Goal: Information Seeking & Learning: Learn about a topic

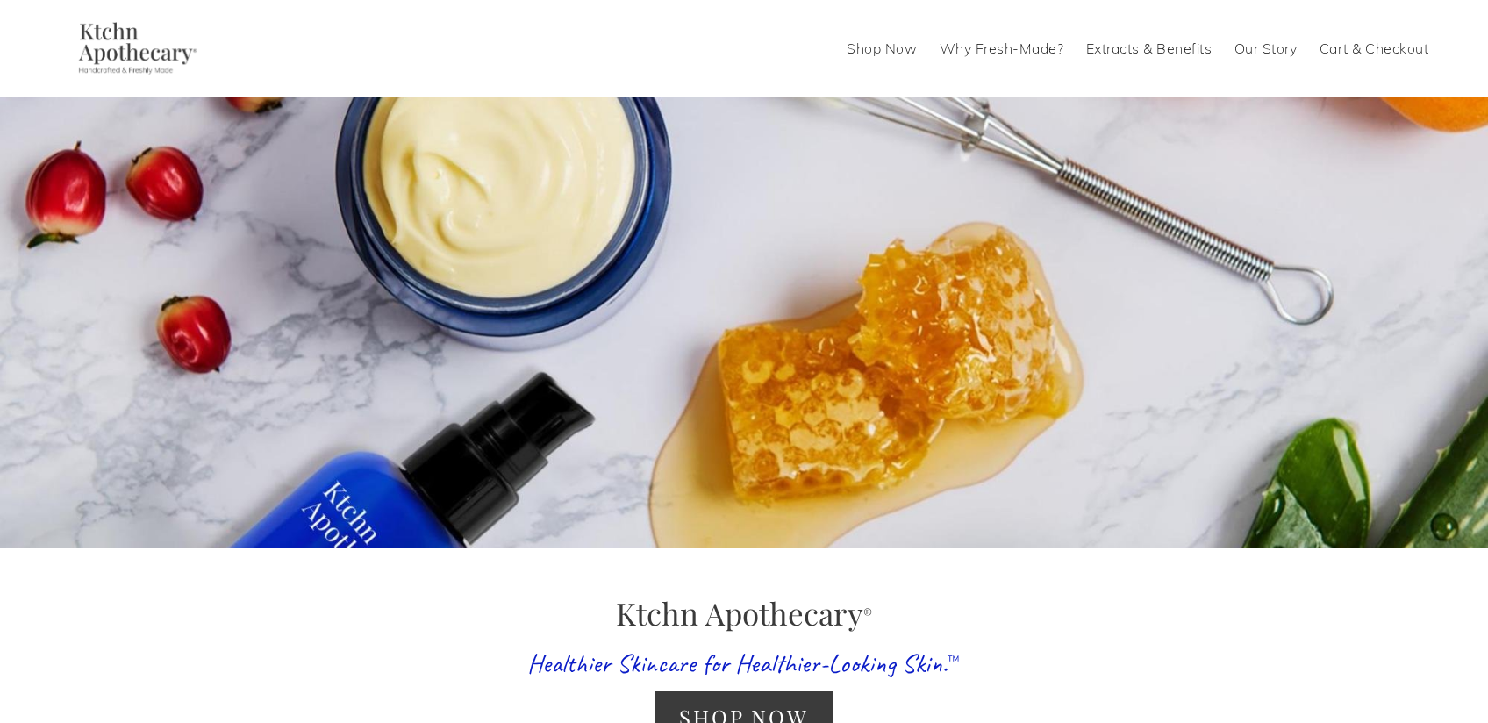
click at [1120, 45] on link "Extracts & Benefits" at bounding box center [1149, 48] width 126 height 28
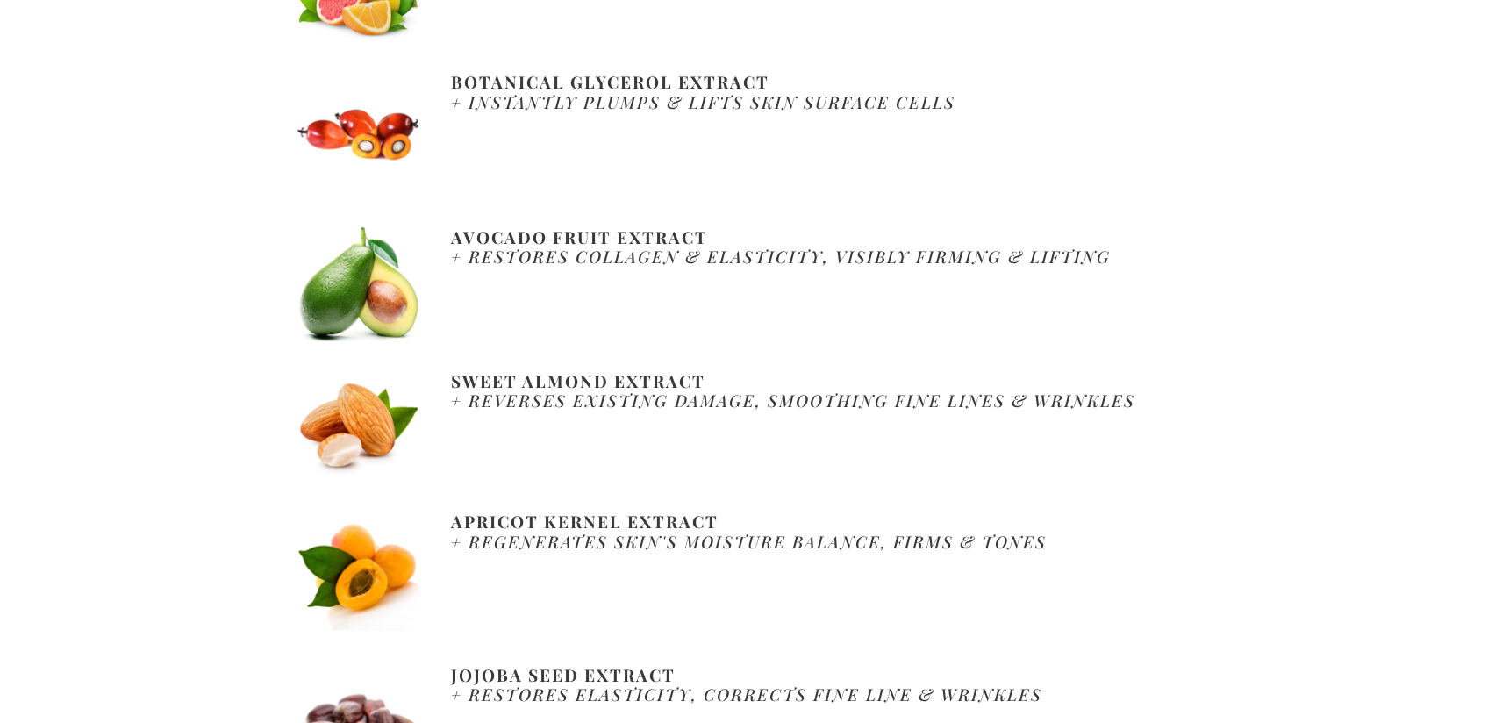
scroll to position [1509, 0]
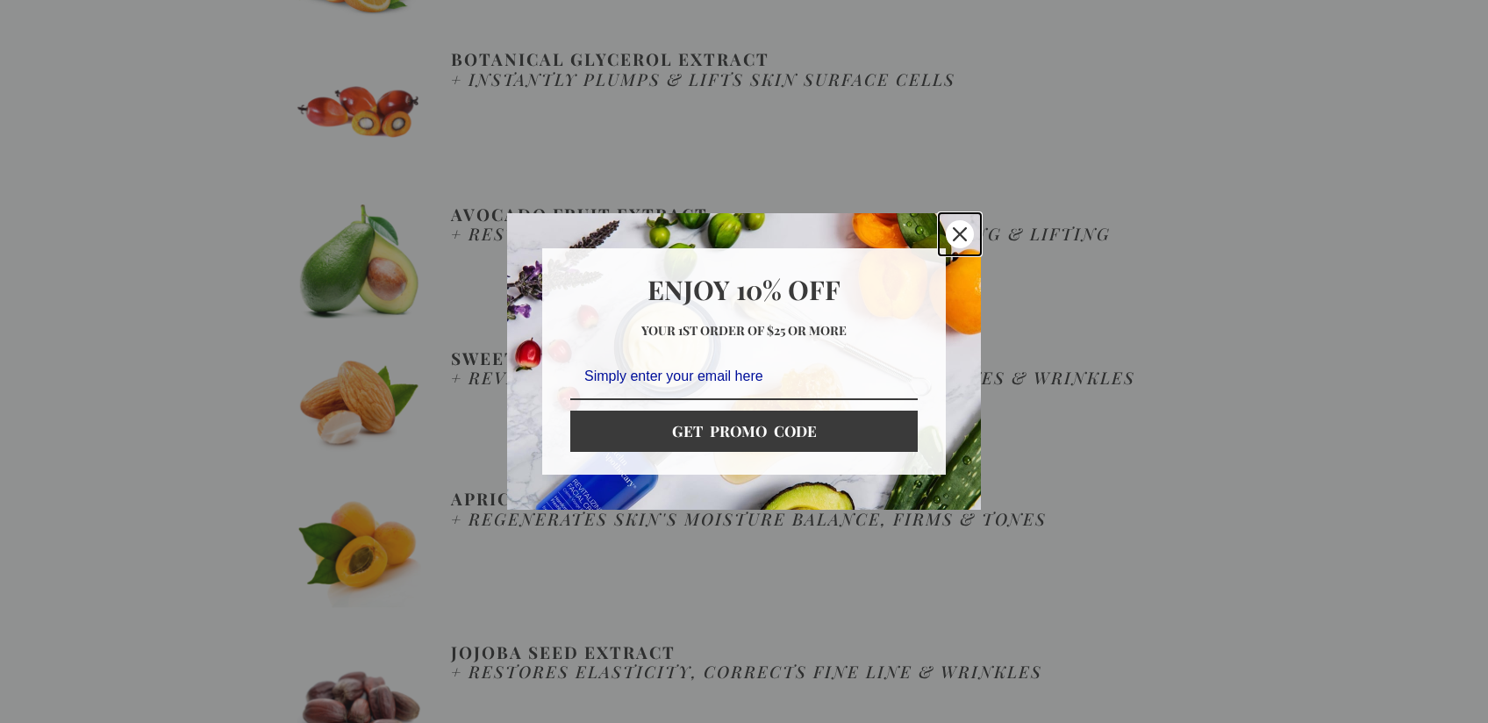
click at [957, 227] on icon "close icon" at bounding box center [960, 234] width 14 height 14
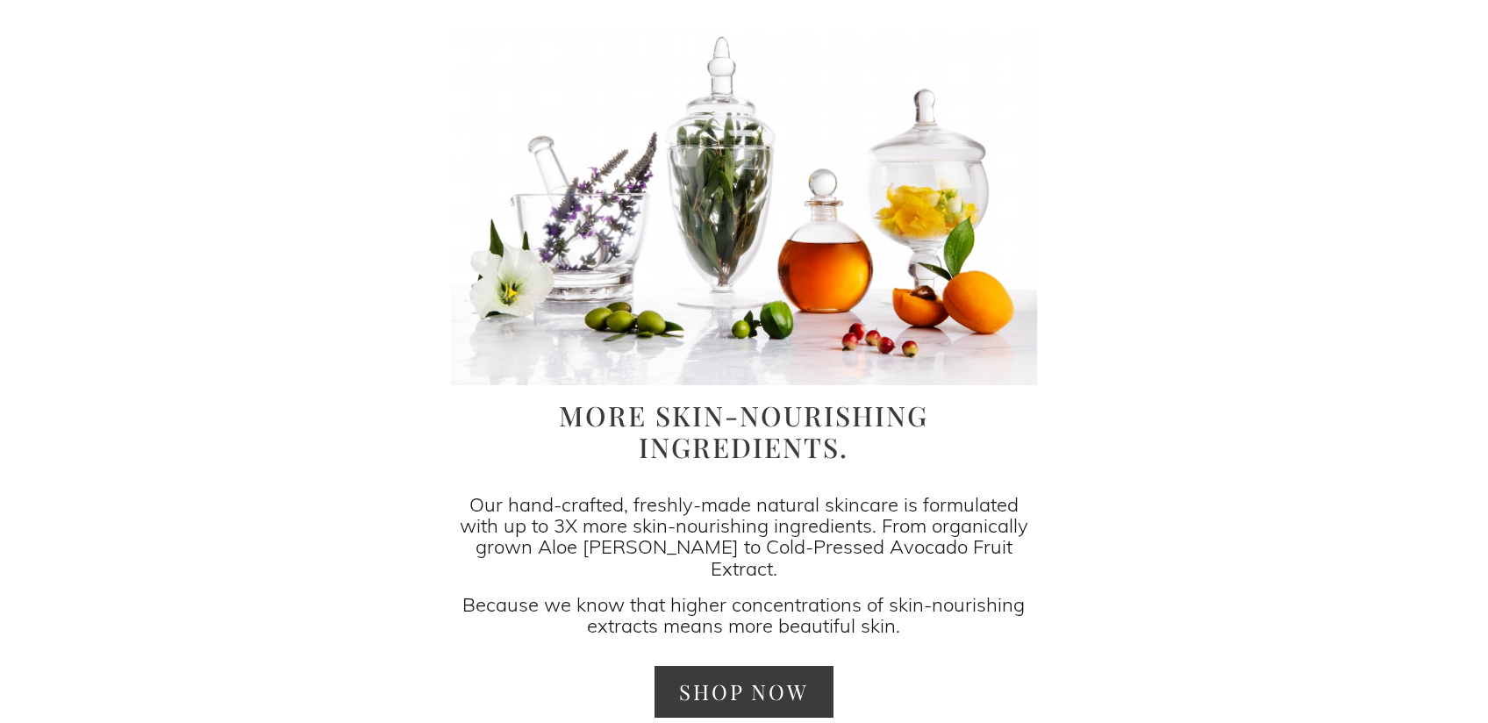
scroll to position [105, 0]
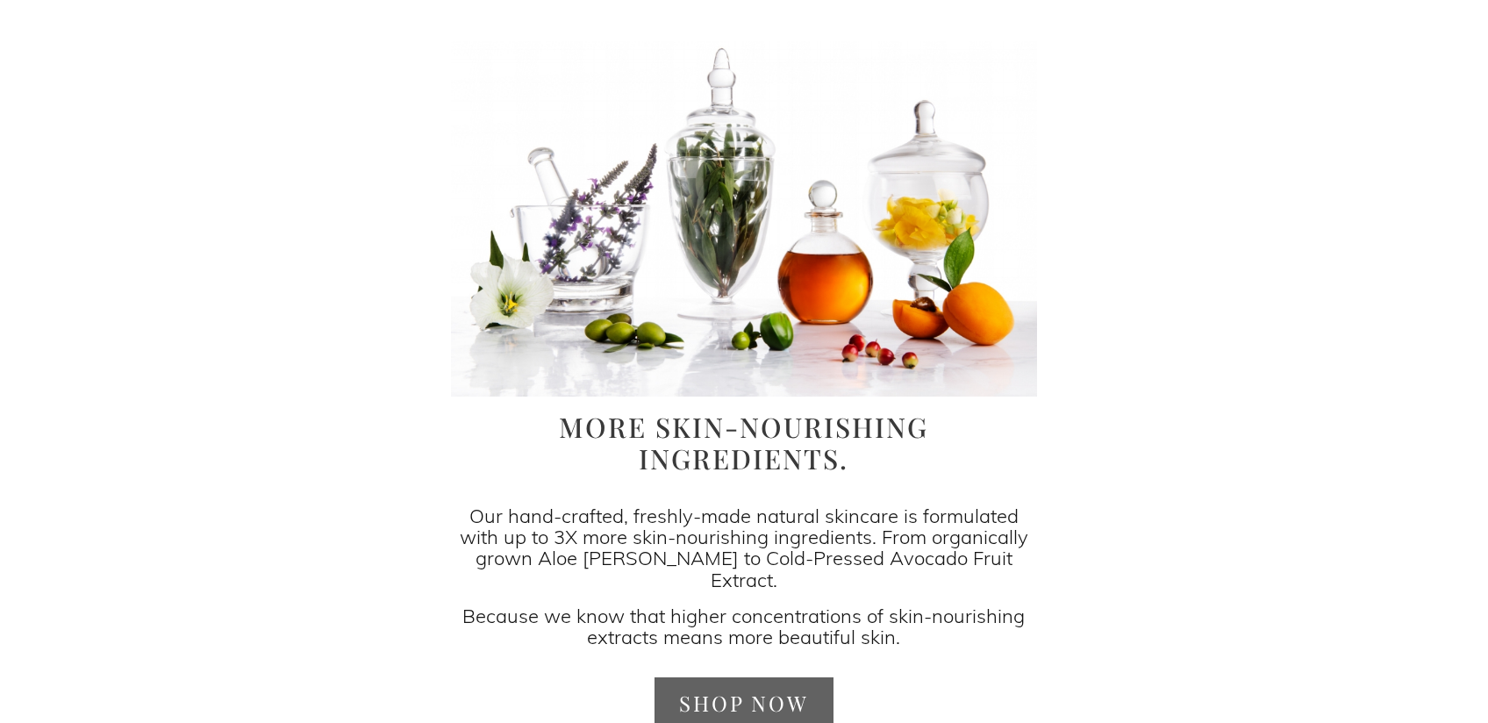
click at [783, 677] on link "Shop Now" at bounding box center [744, 703] width 178 height 52
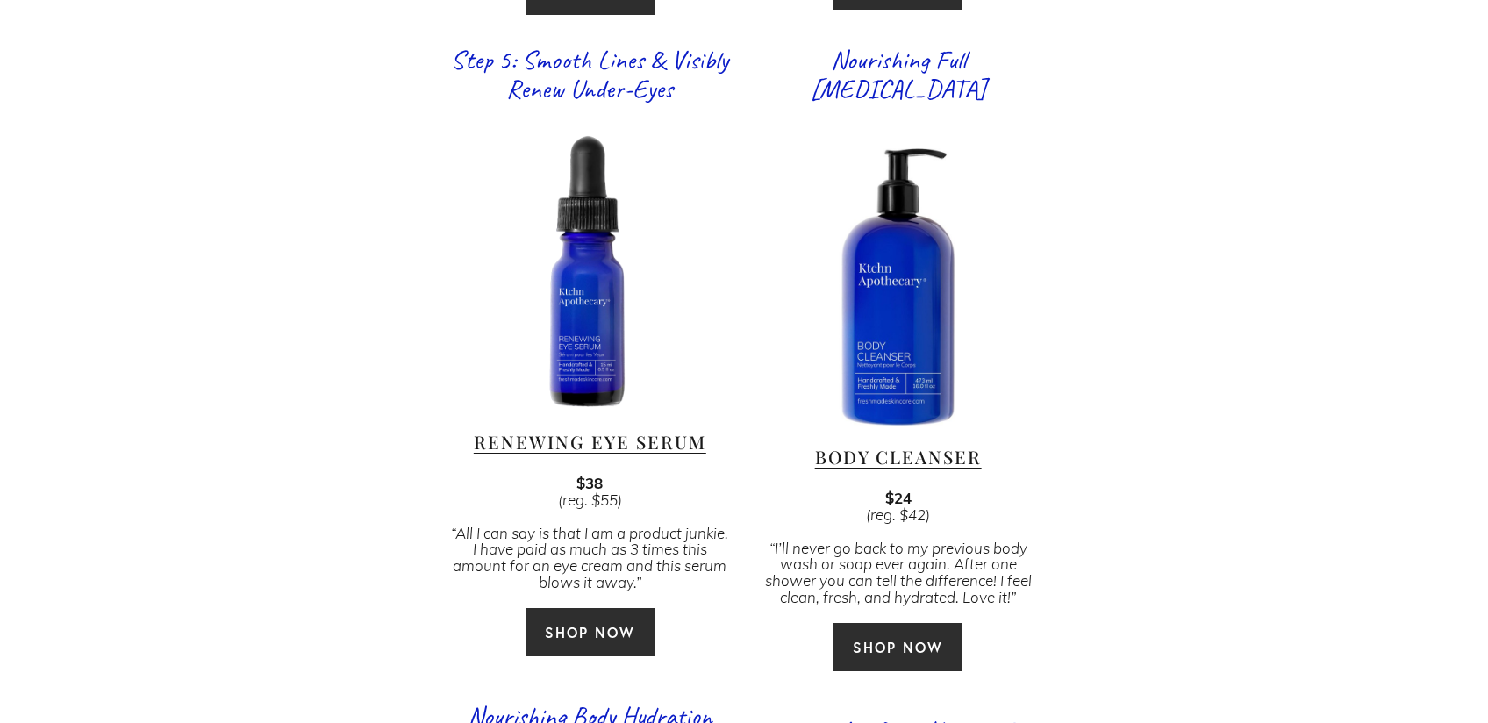
scroll to position [2562, 0]
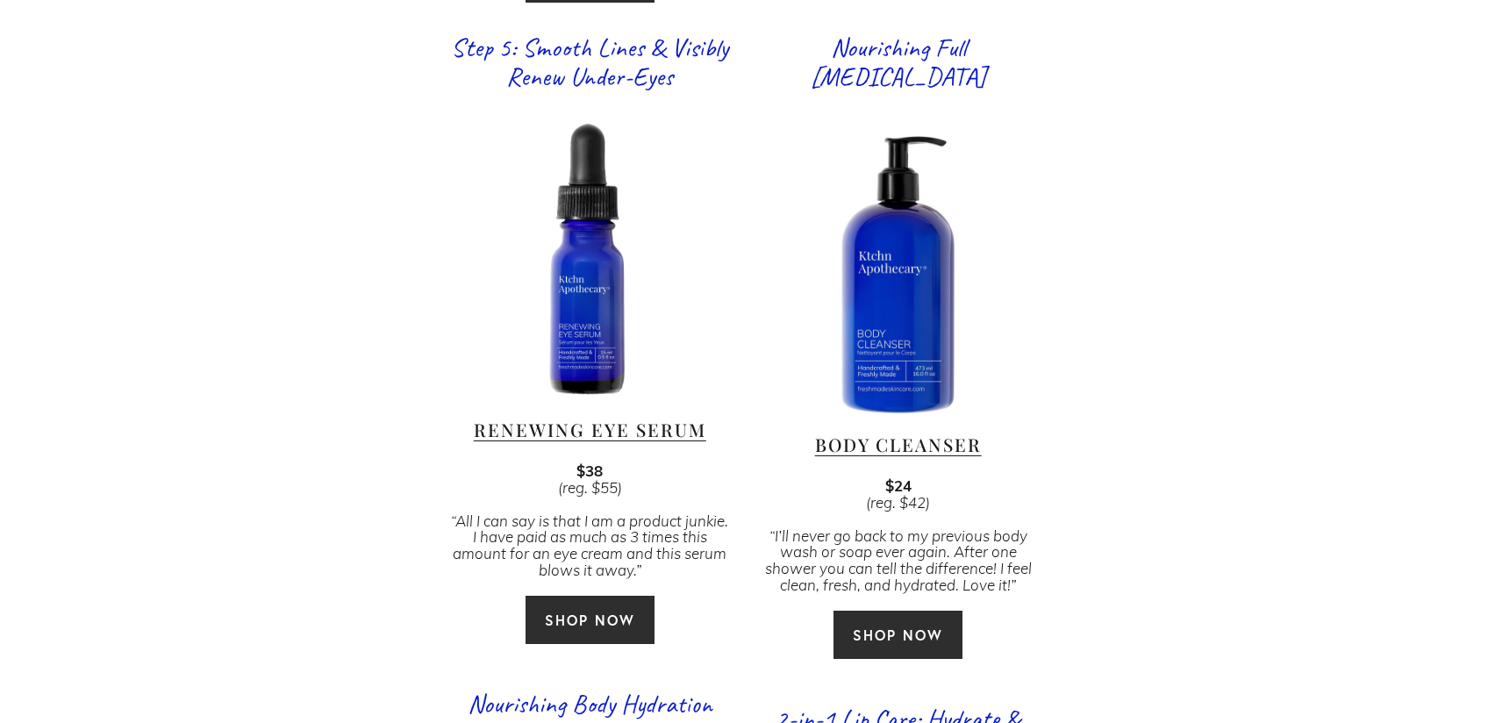
click at [530, 418] on link "Renewing Eye Serum" at bounding box center [590, 430] width 233 height 24
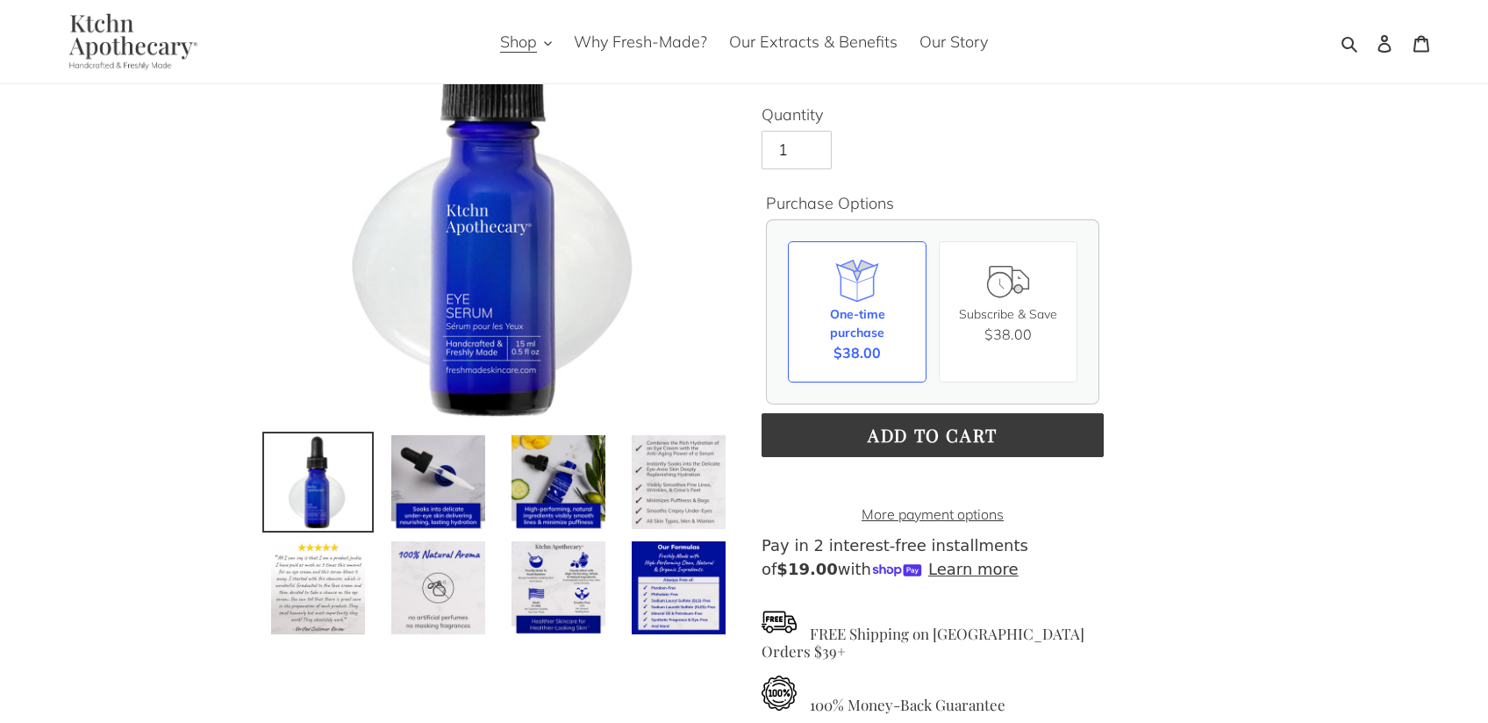
scroll to position [175, 0]
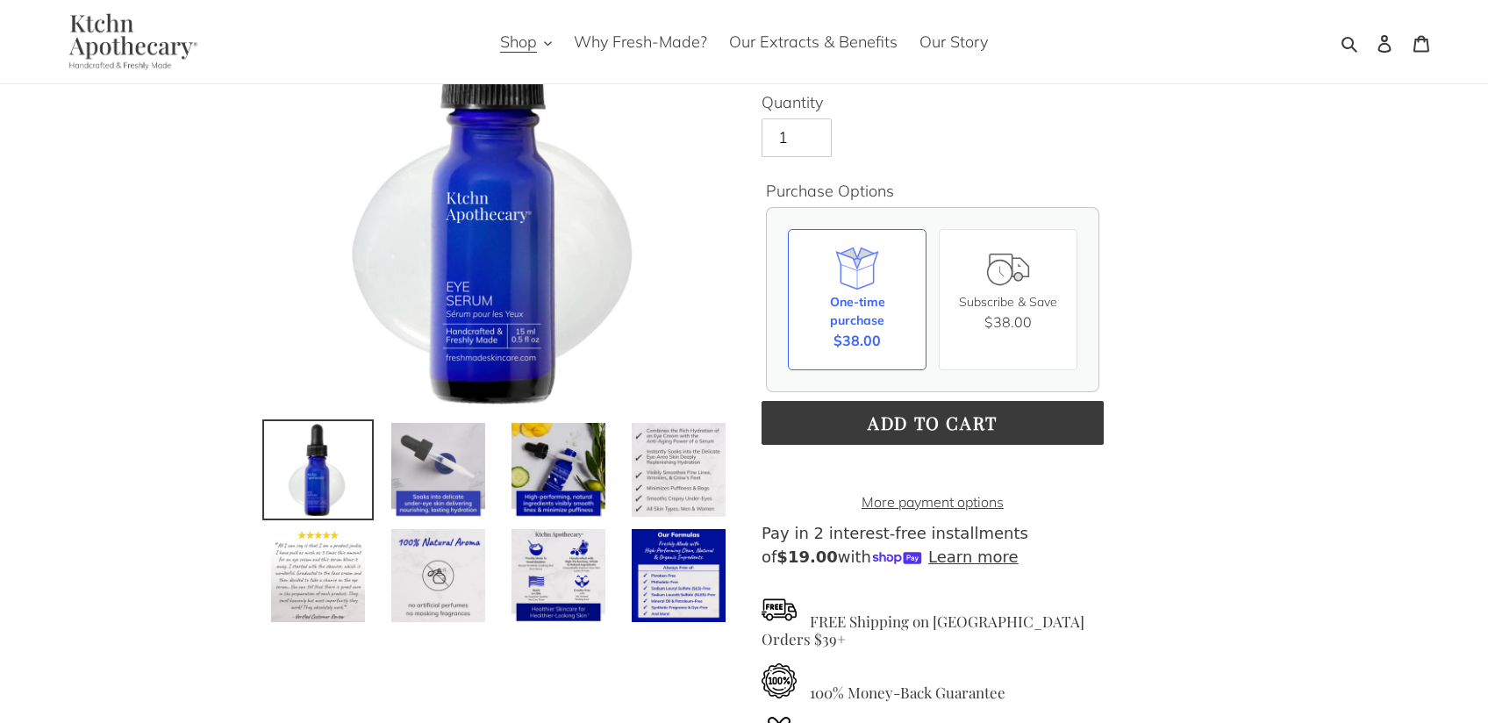
click at [415, 495] on img at bounding box center [438, 469] width 97 height 97
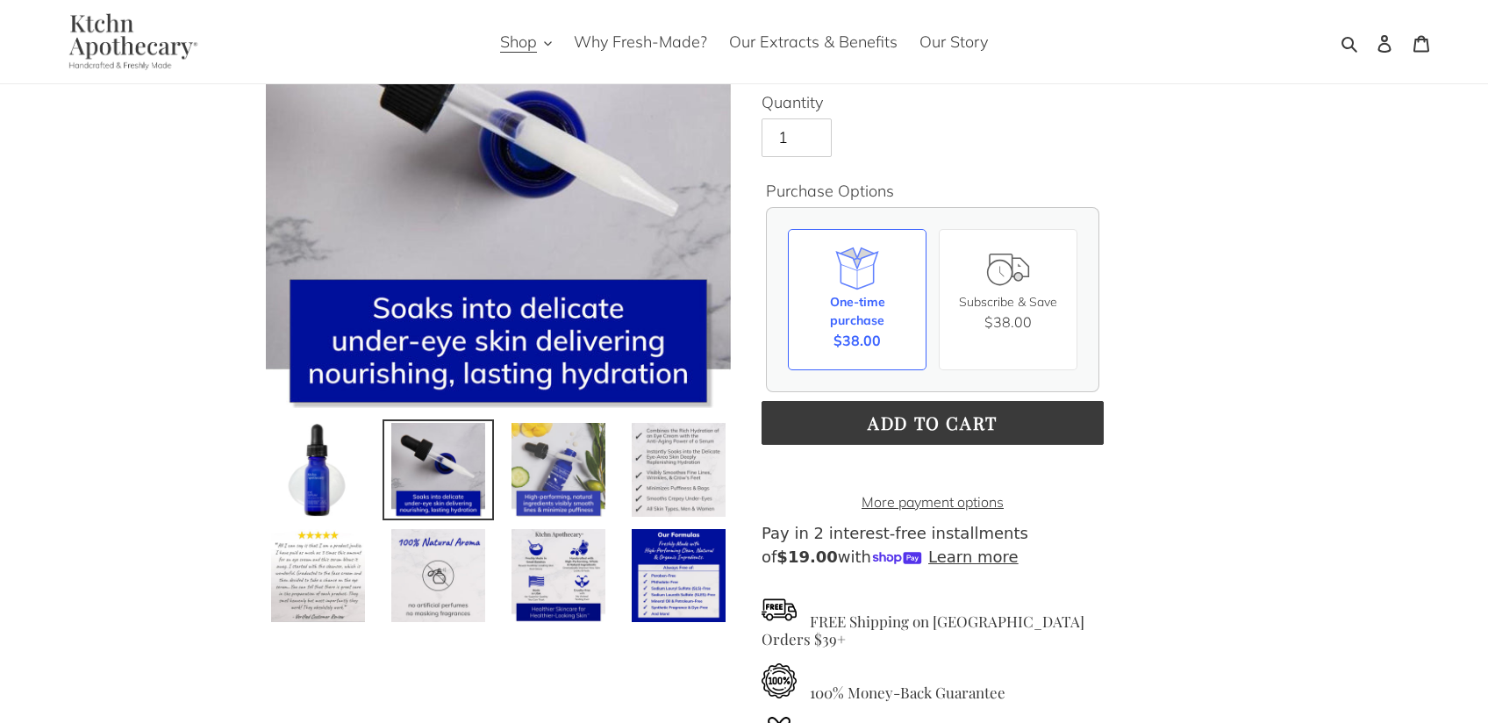
click at [545, 503] on img at bounding box center [558, 469] width 97 height 97
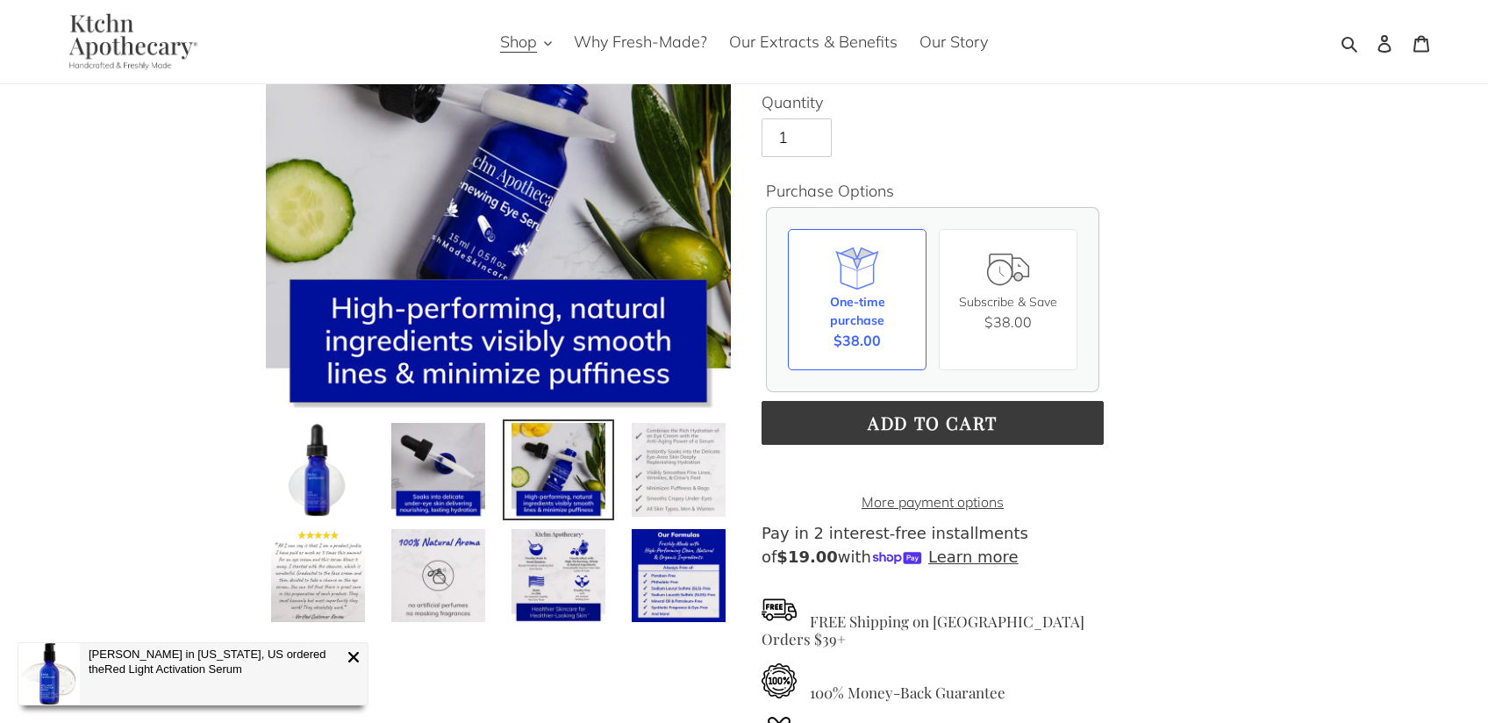
click at [667, 484] on img at bounding box center [678, 469] width 97 height 97
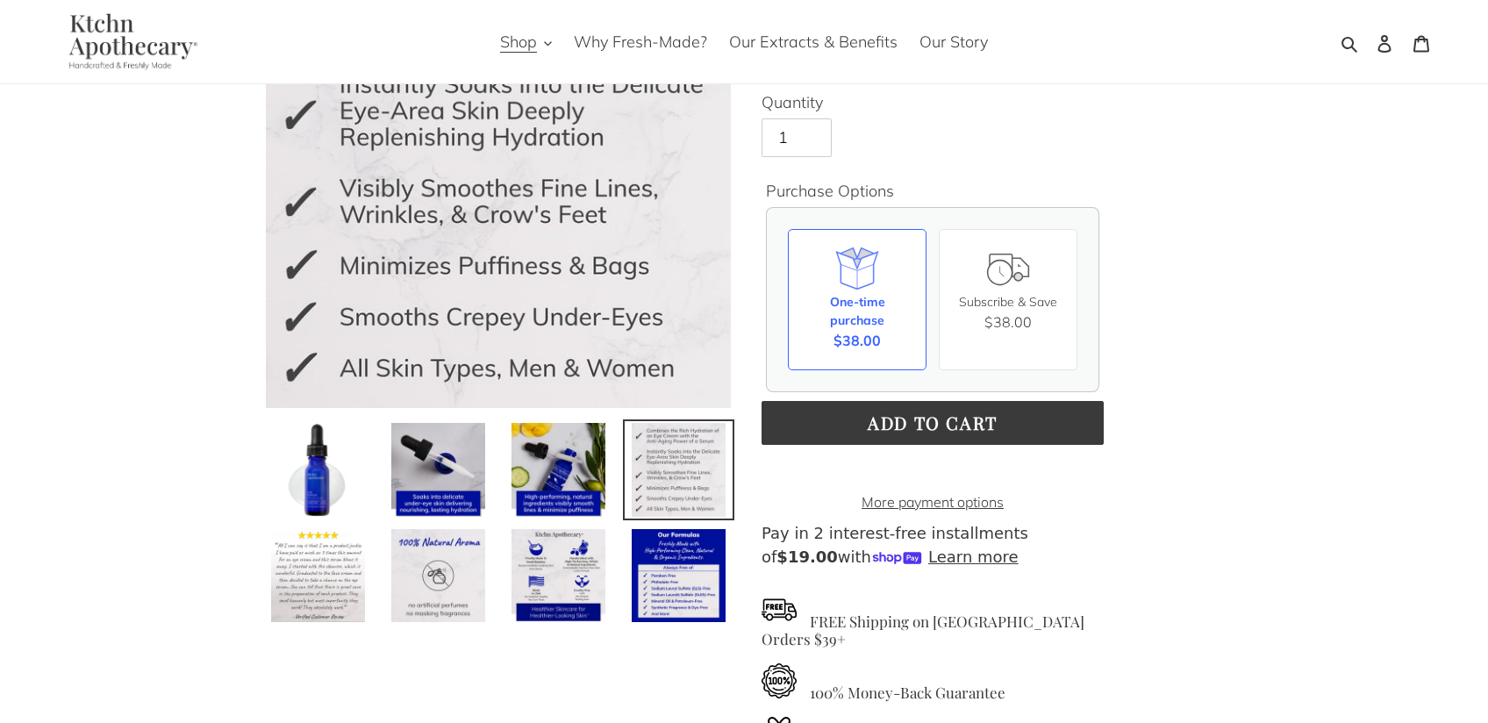
scroll to position [140, 0]
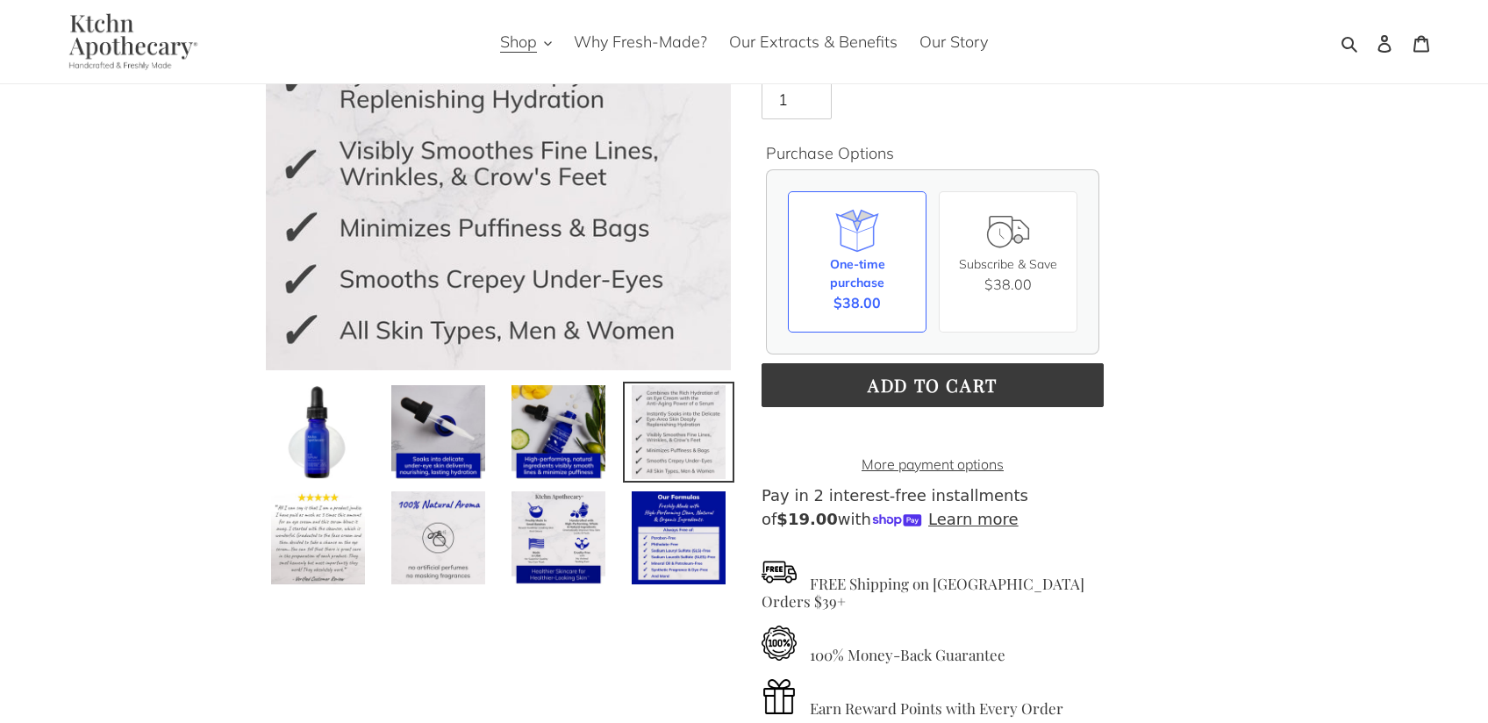
scroll to position [246, 0]
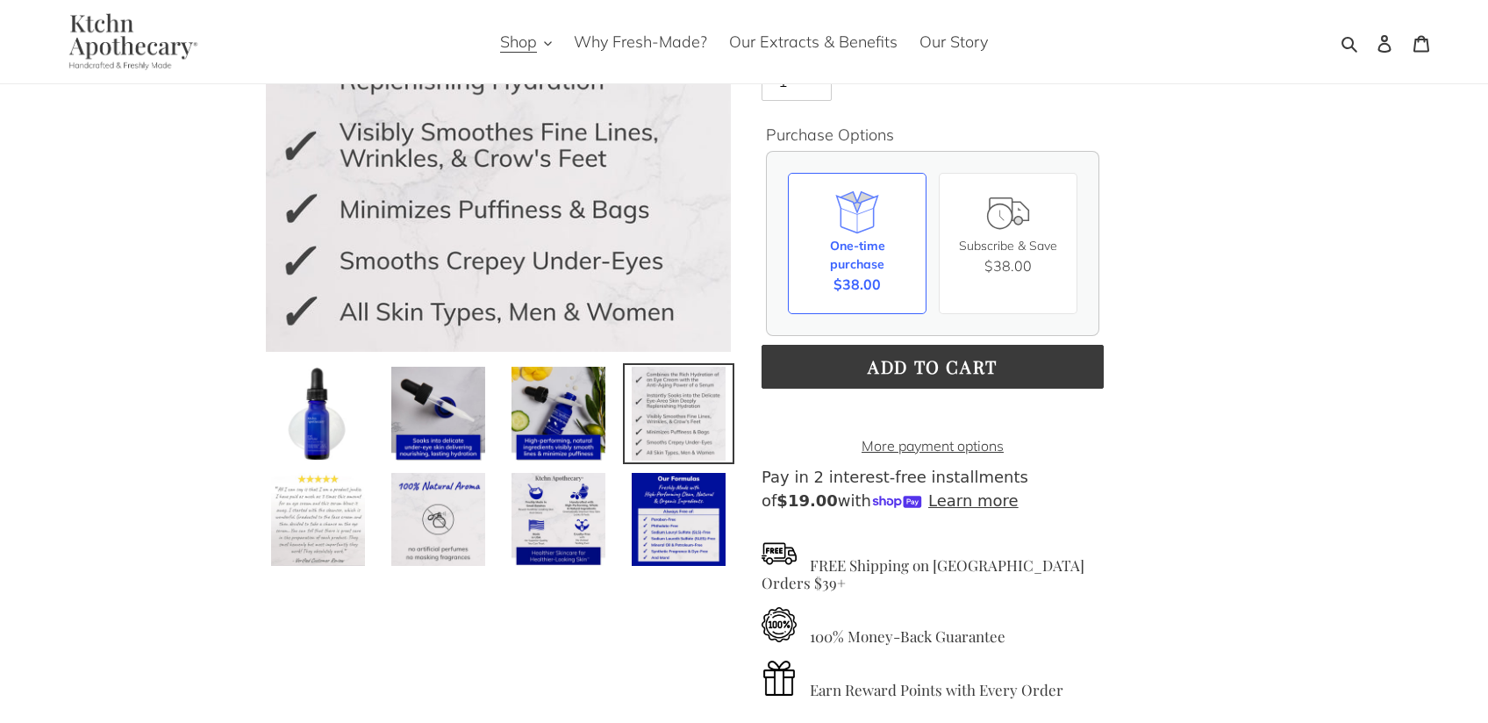
click at [326, 483] on img at bounding box center [317, 519] width 97 height 97
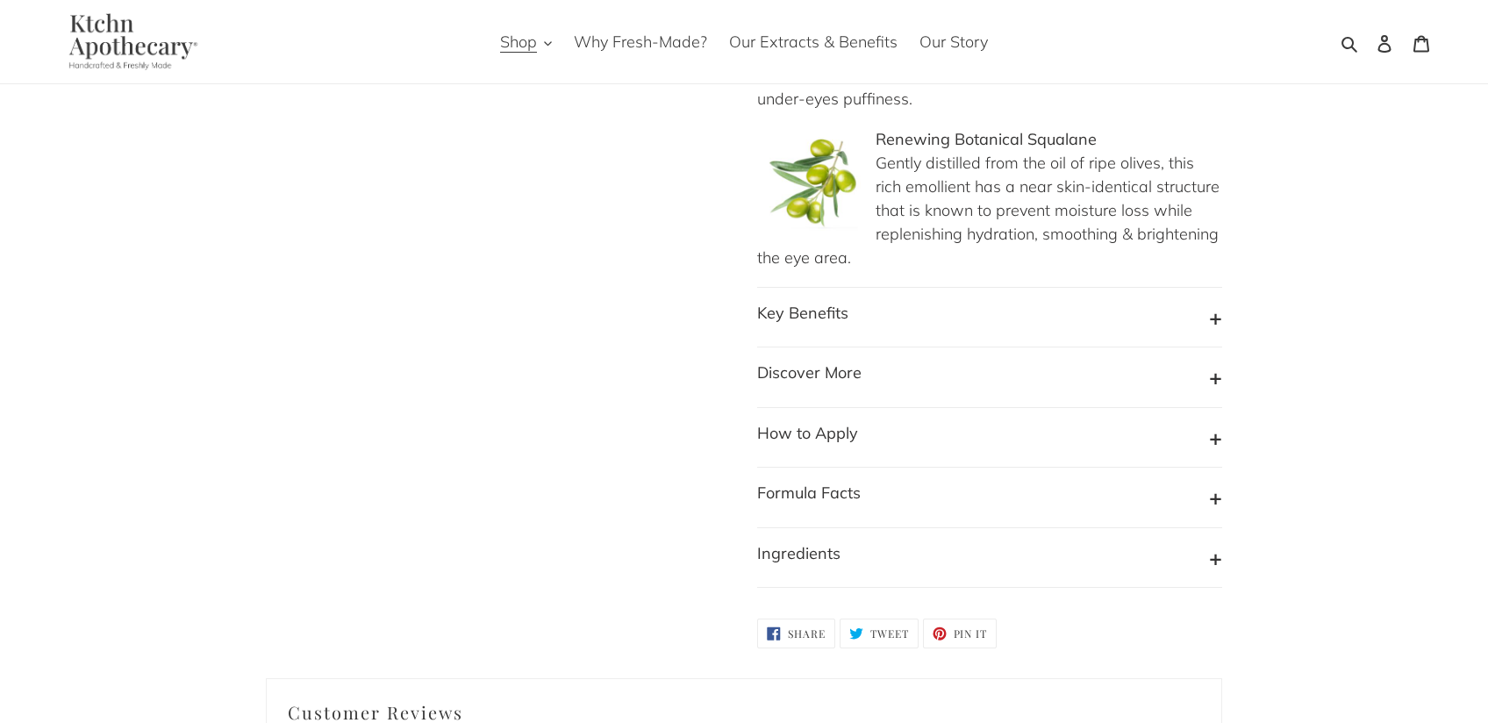
scroll to position [1614, 0]
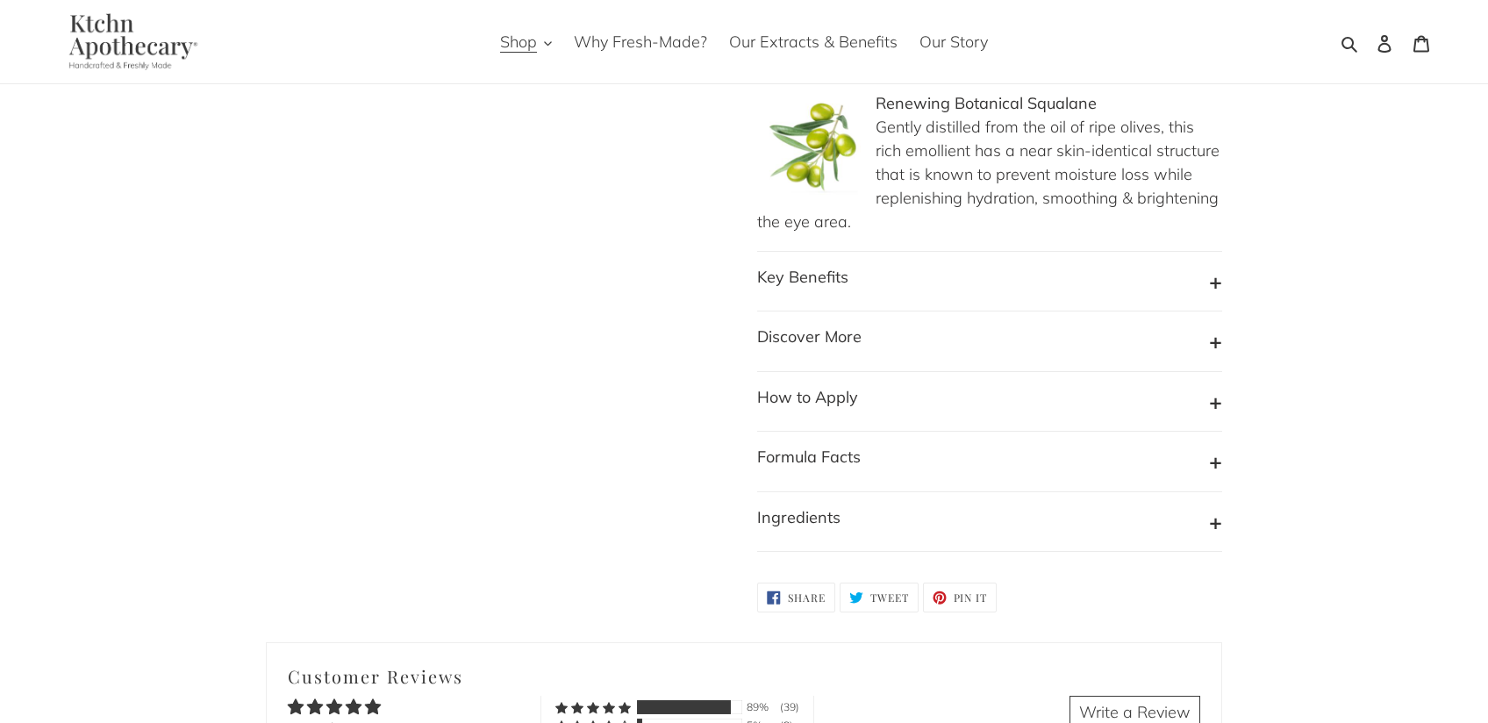
click at [804, 515] on b "Ingredients" at bounding box center [798, 517] width 83 height 20
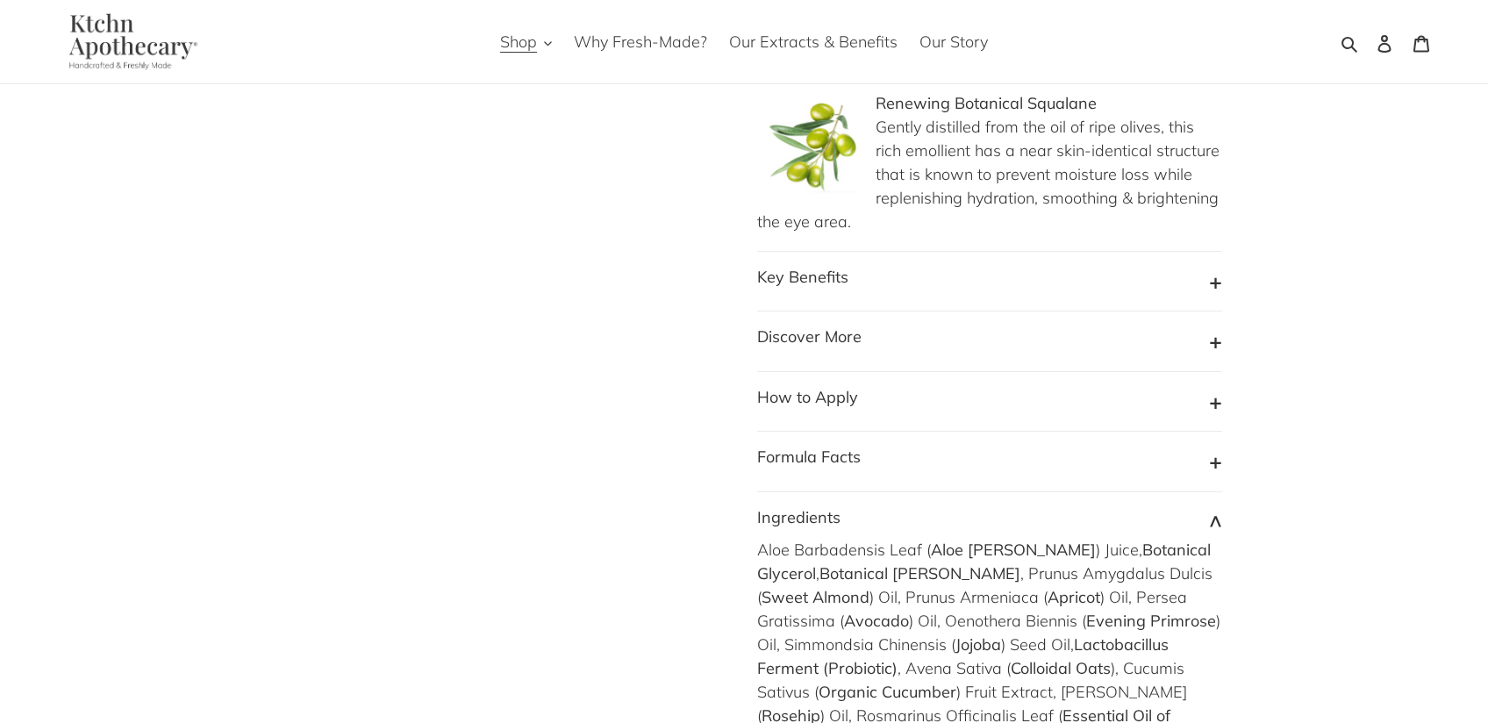
click at [666, 463] on div "Previous slide" at bounding box center [731, 396] width 983 height 3757
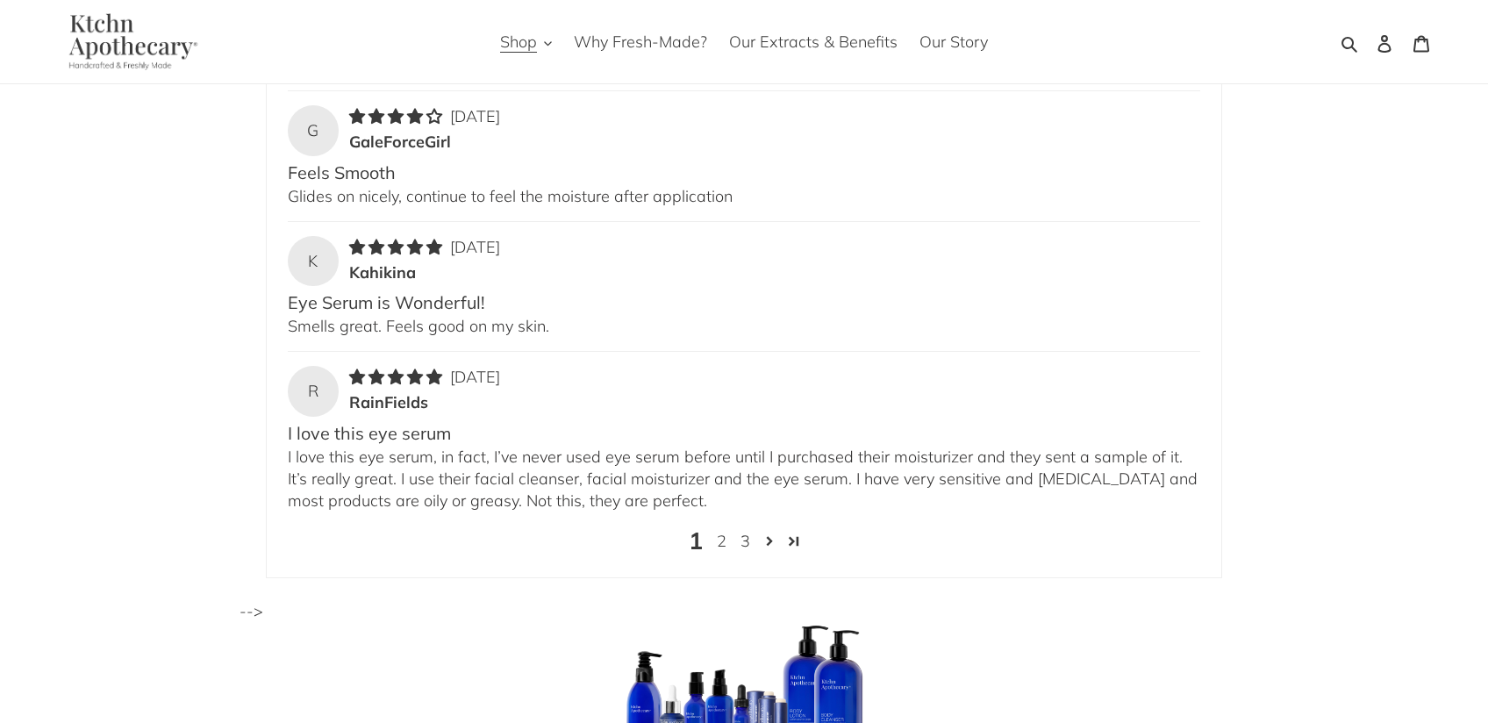
scroll to position [3299, 0]
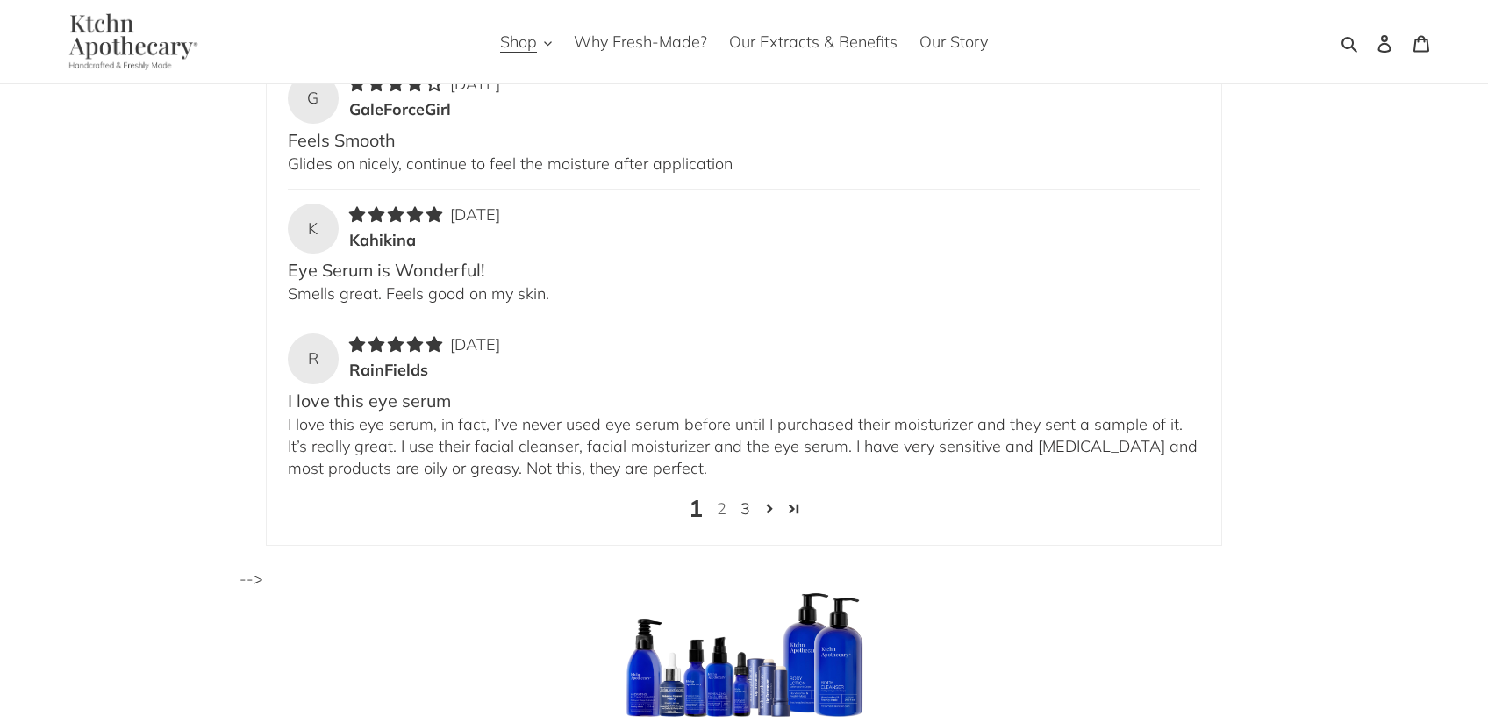
click at [723, 508] on link "2" at bounding box center [722, 508] width 24 height 23
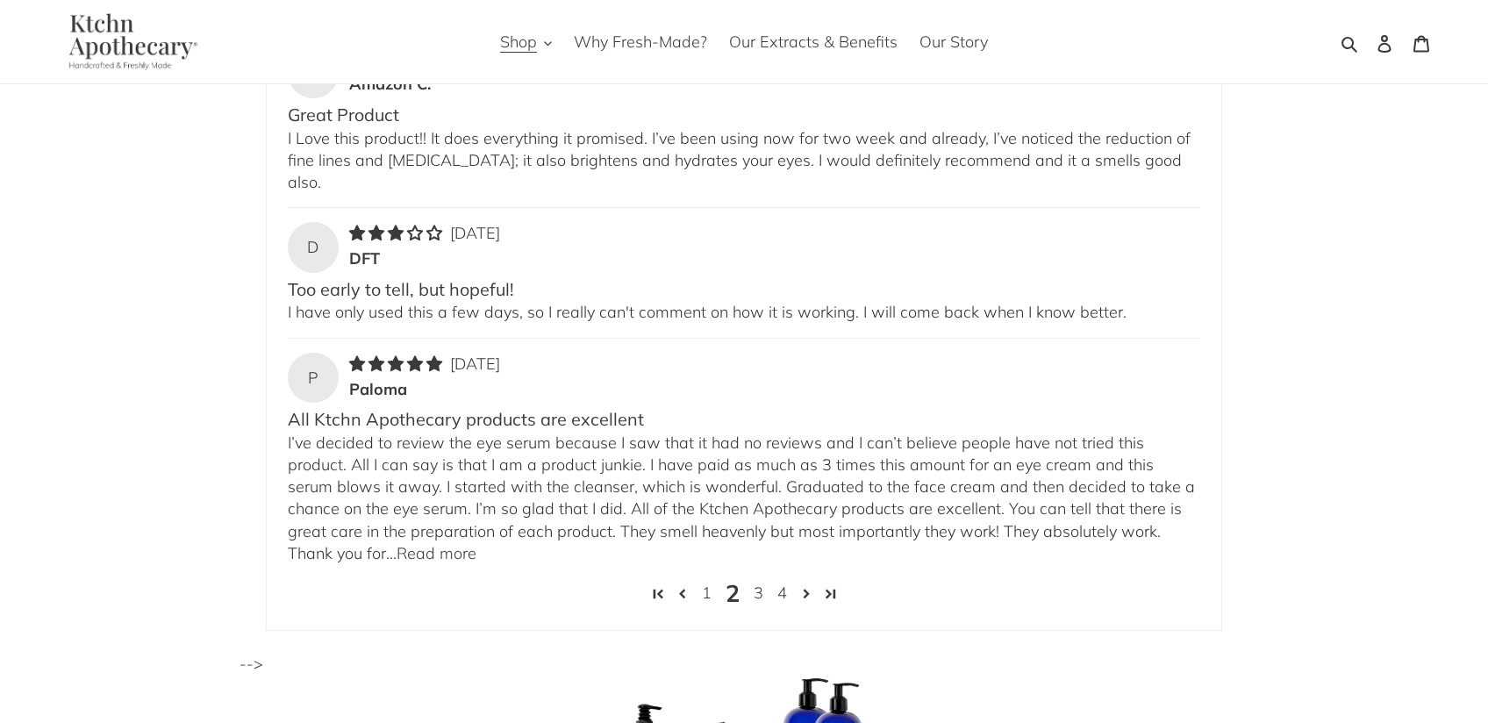
scroll to position [3487, 0]
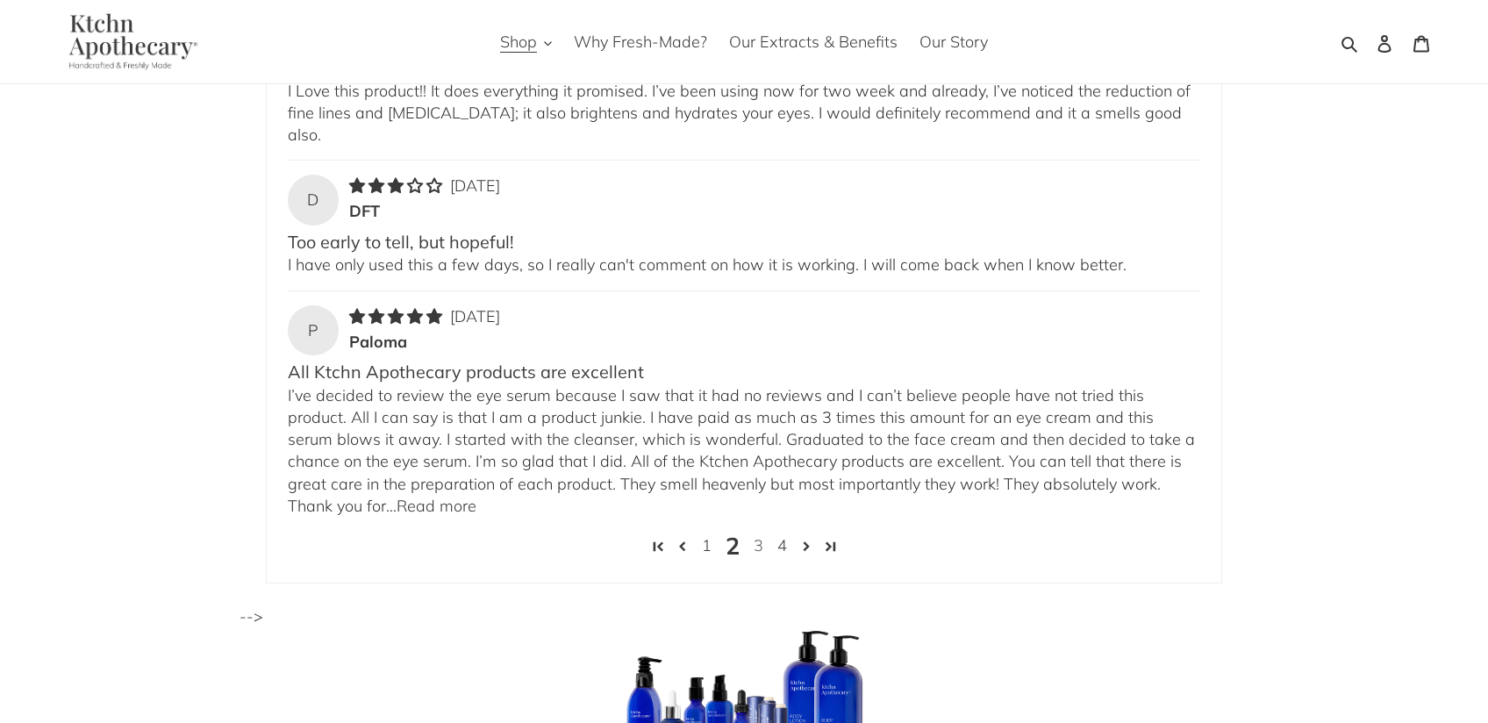
click at [762, 534] on link "3" at bounding box center [759, 545] width 24 height 23
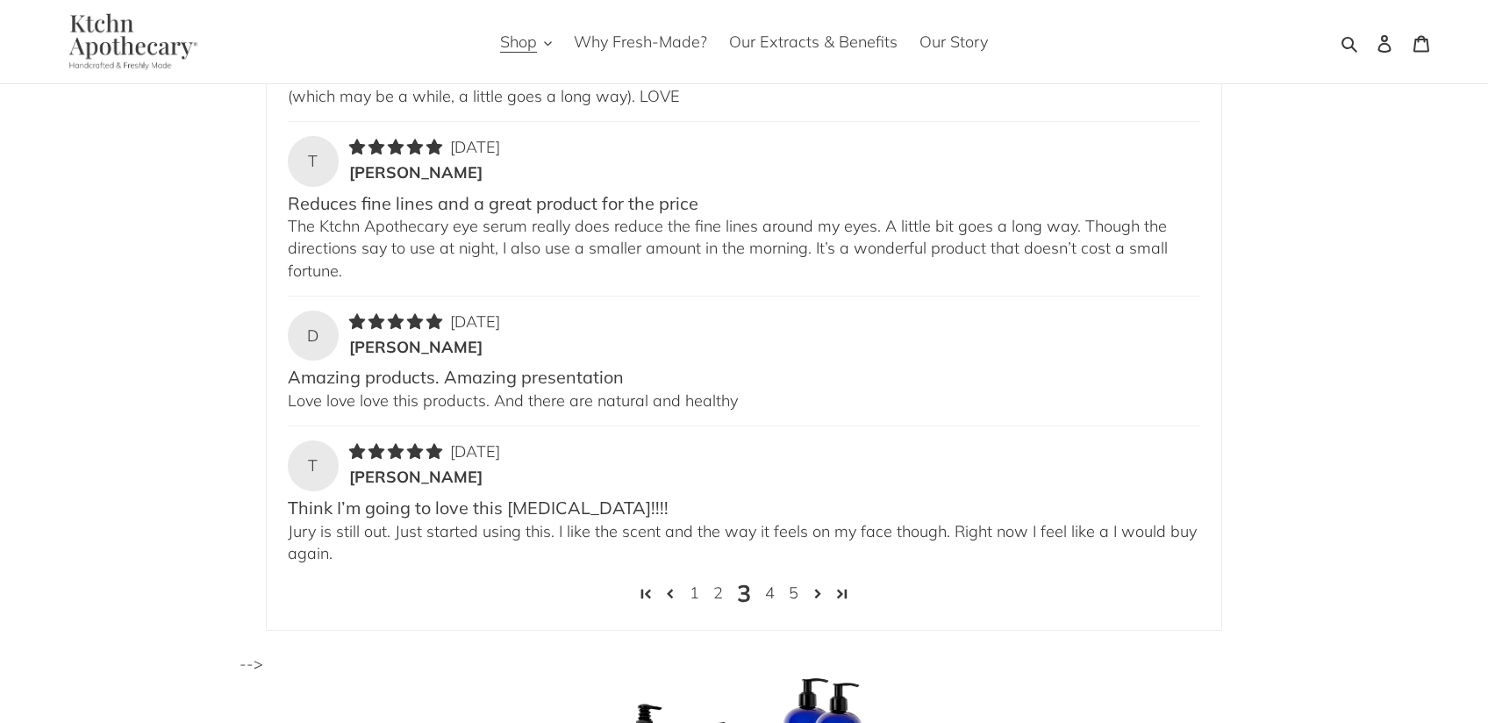
scroll to position [3452, 0]
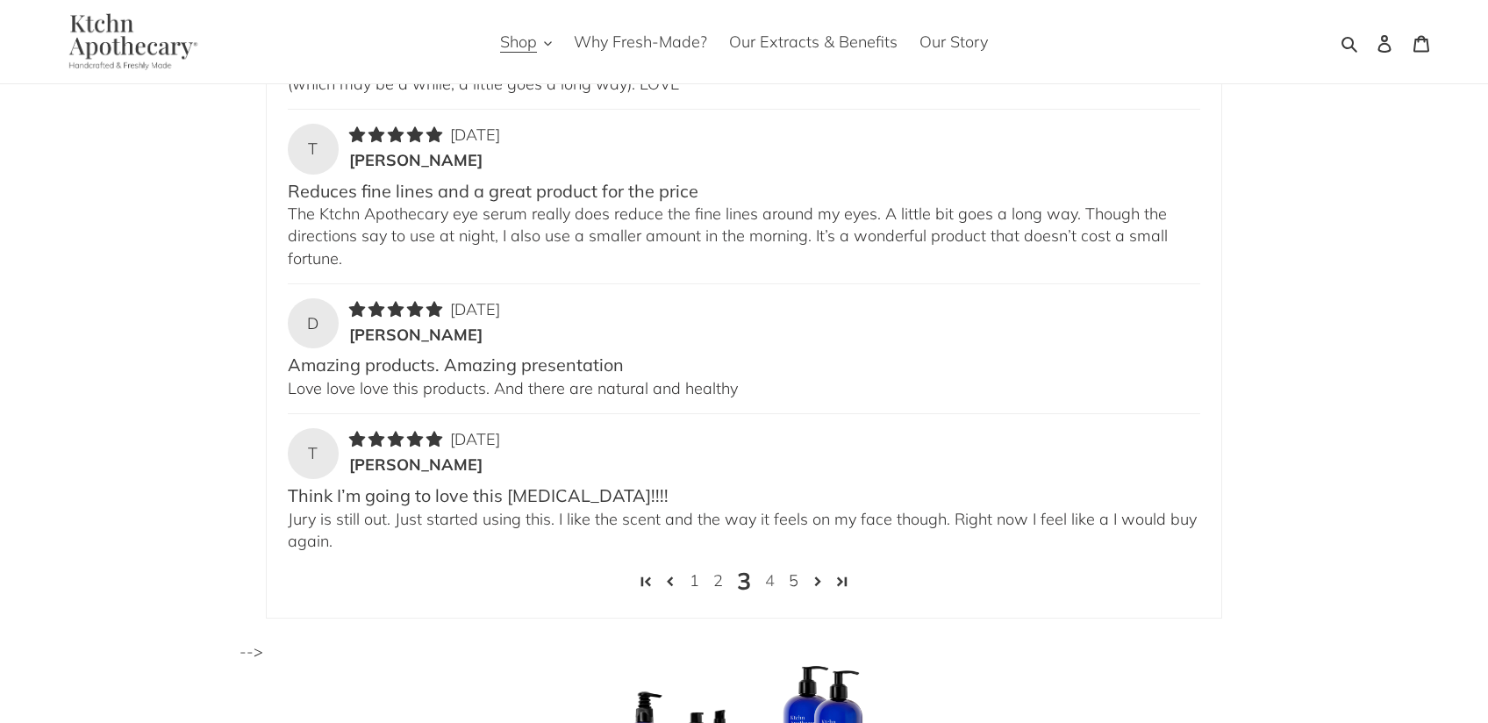
click at [771, 581] on link "4" at bounding box center [770, 580] width 24 height 23
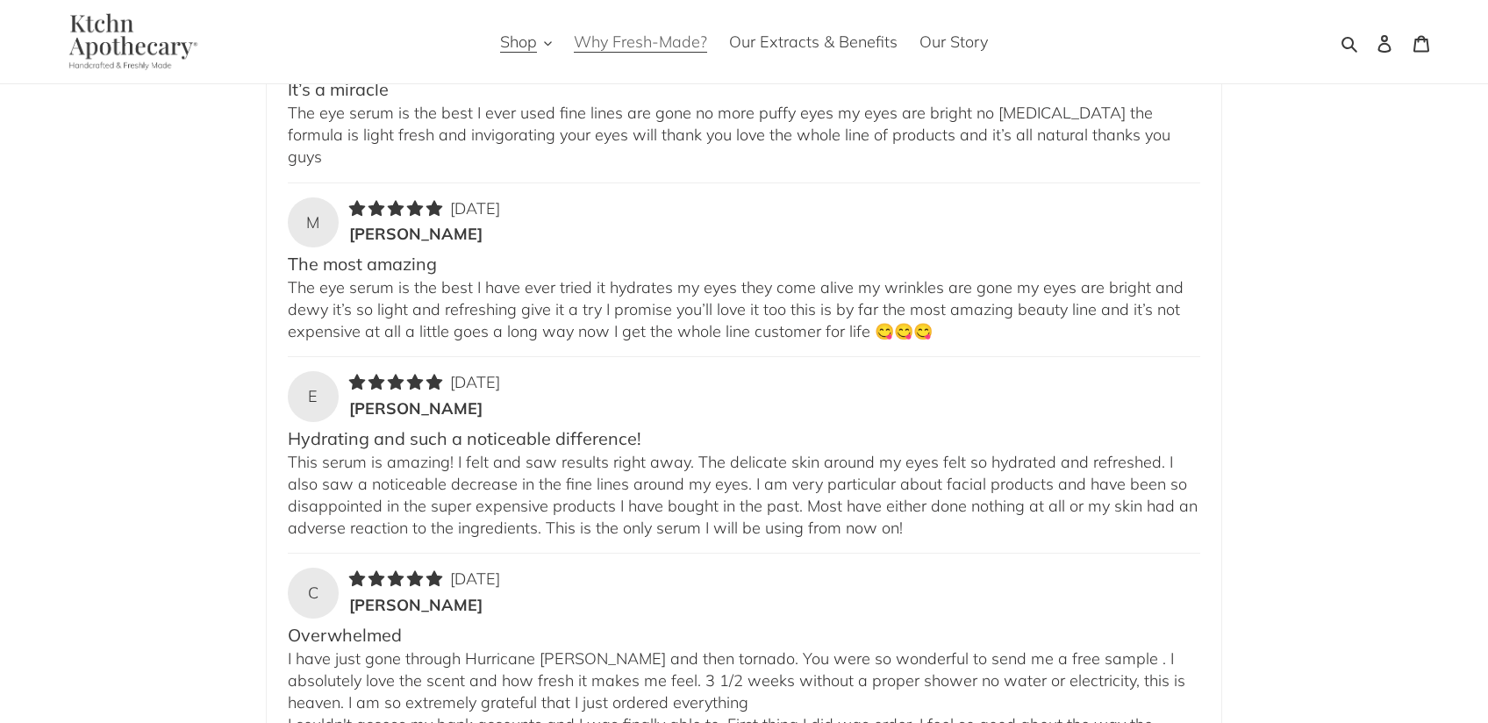
scroll to position [2820, 0]
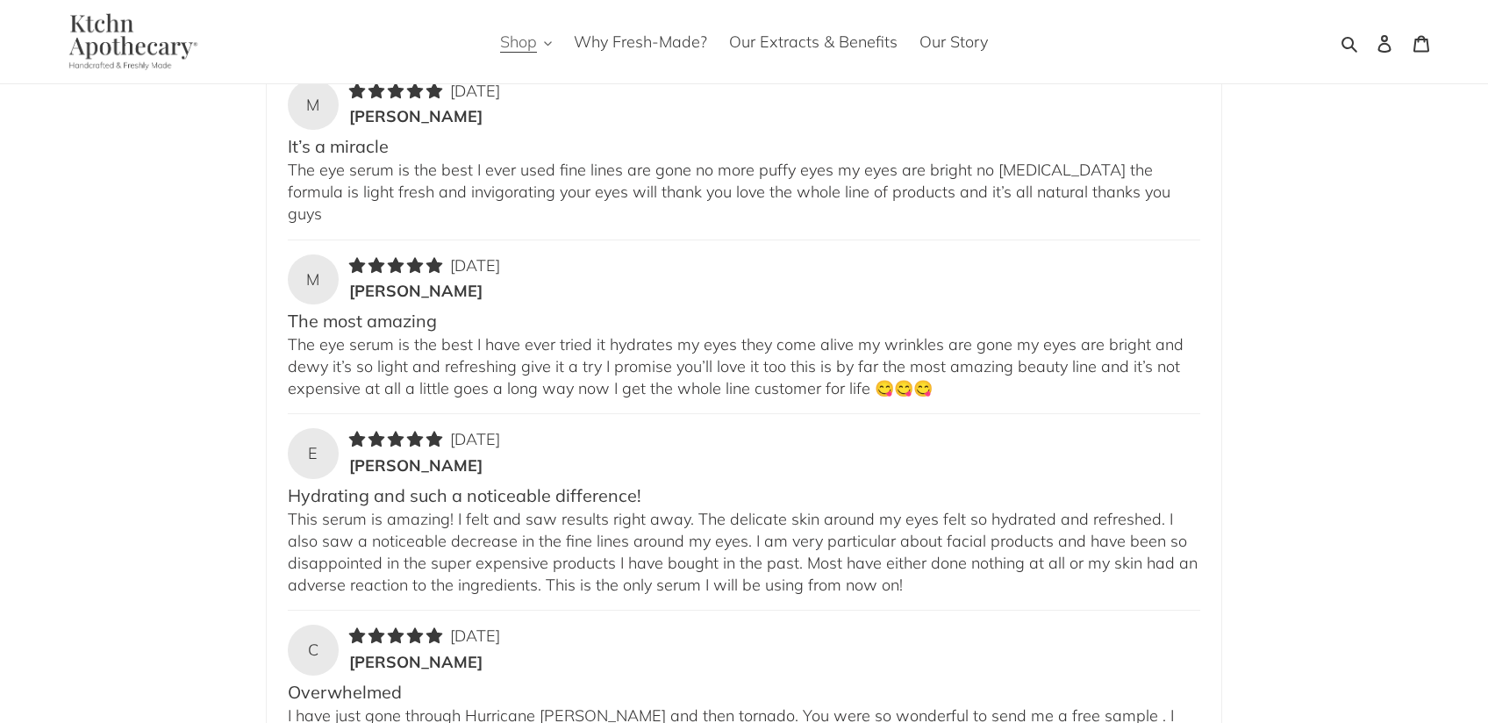
click at [519, 47] on span "Shop" at bounding box center [518, 42] width 37 height 21
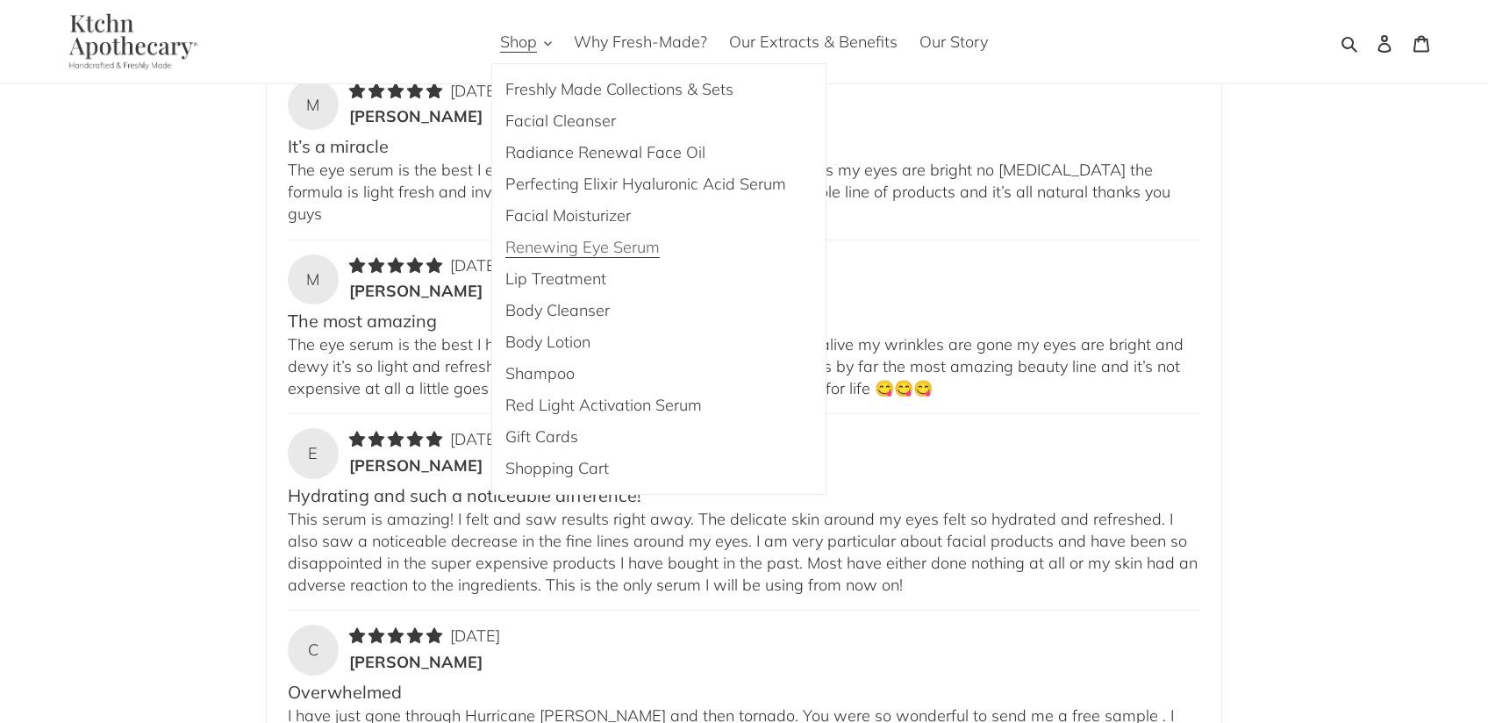
click at [530, 248] on span "Renewing Eye Serum" at bounding box center [582, 247] width 154 height 21
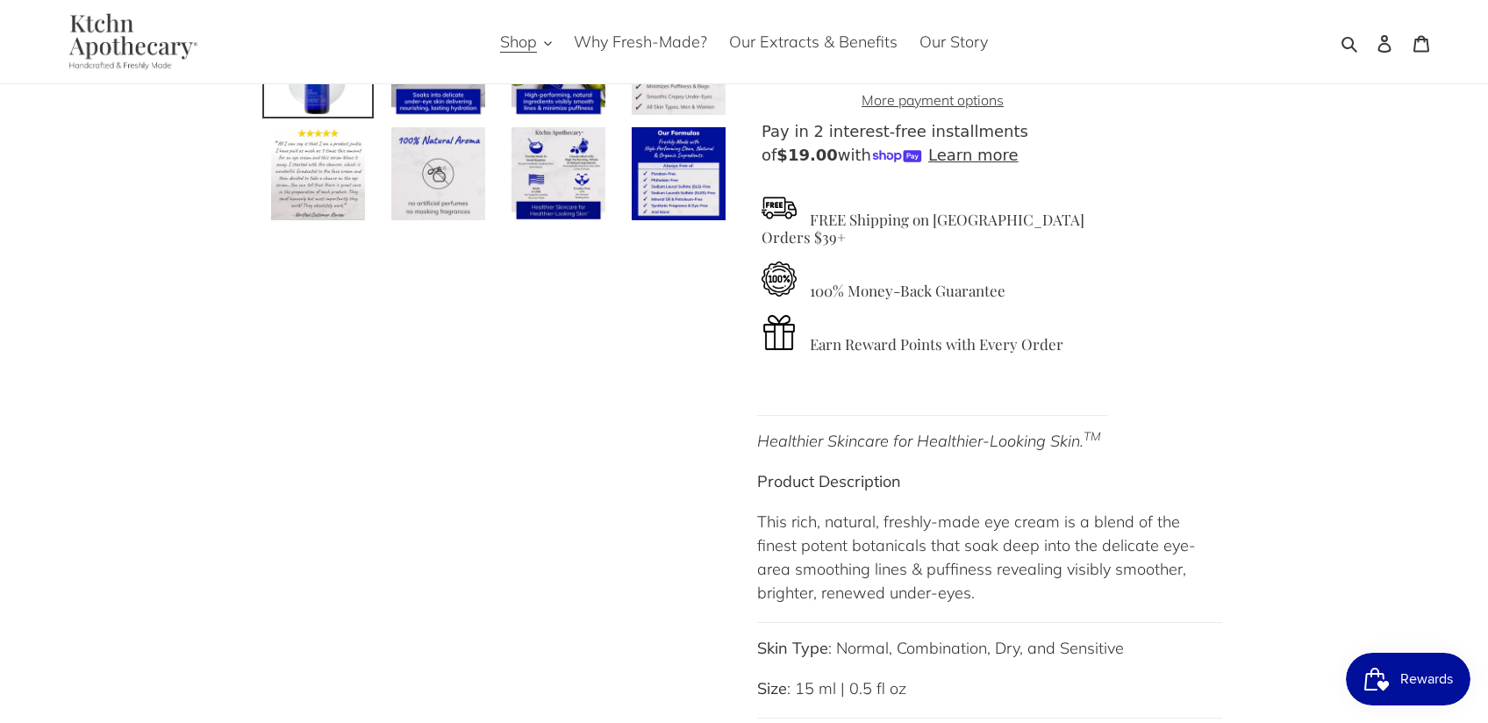
scroll to position [632, 0]
